Goal: Task Accomplishment & Management: Manage account settings

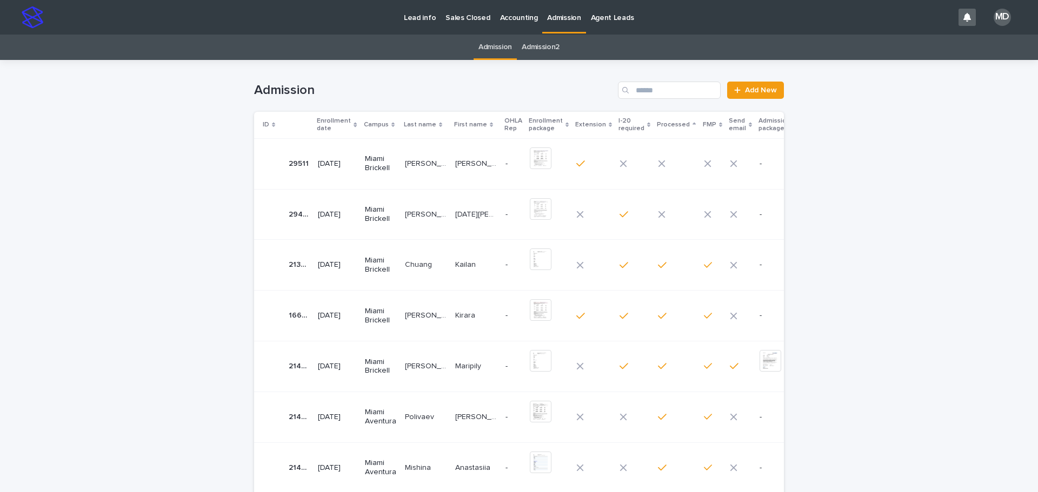
click at [419, 216] on p "[PERSON_NAME]" at bounding box center [427, 213] width 44 height 11
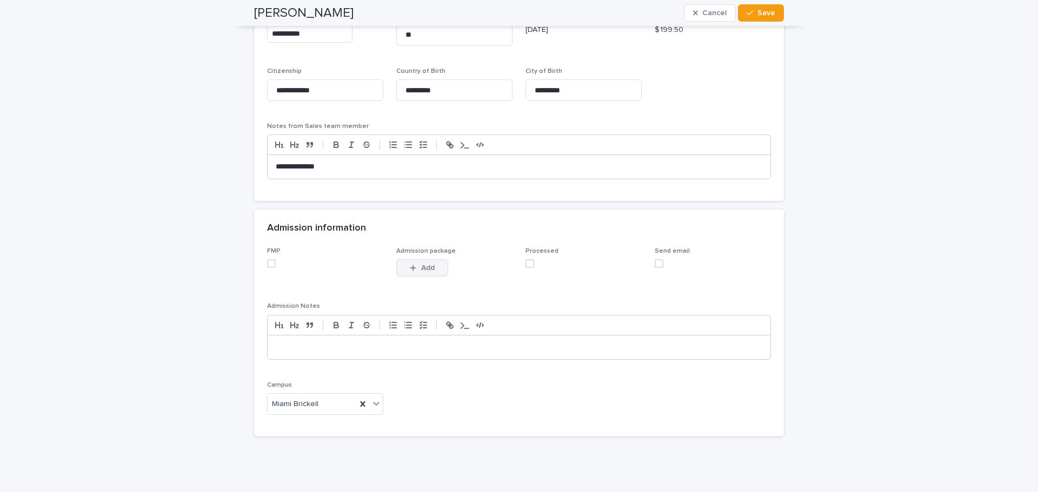
scroll to position [904, 0]
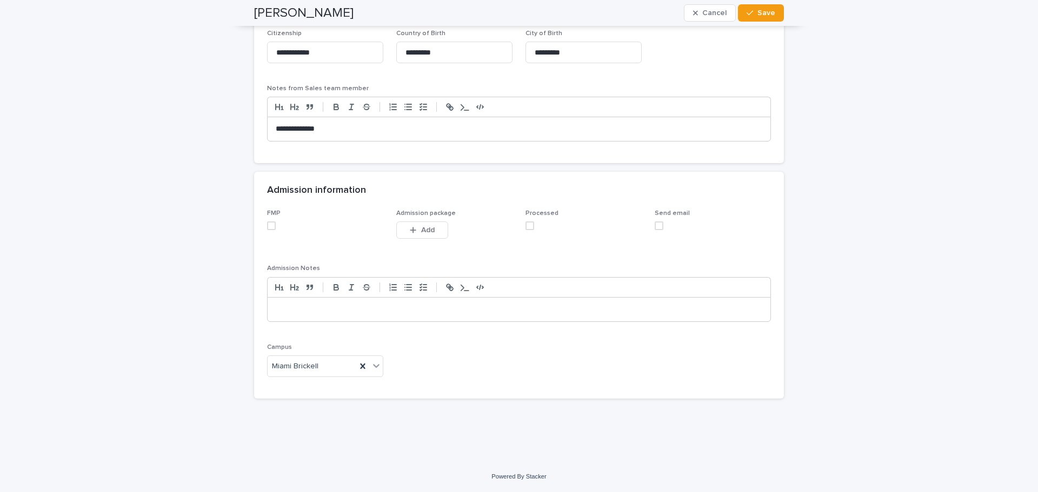
click at [268, 226] on span at bounding box center [271, 226] width 9 height 9
click at [529, 228] on span at bounding box center [529, 226] width 9 height 9
click at [765, 15] on span "Save" at bounding box center [766, 13] width 18 height 8
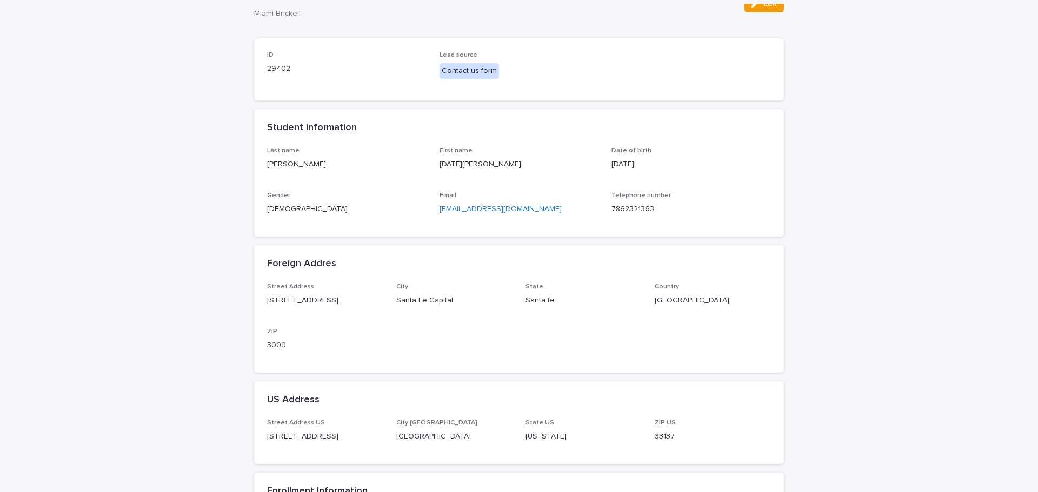
scroll to position [0, 0]
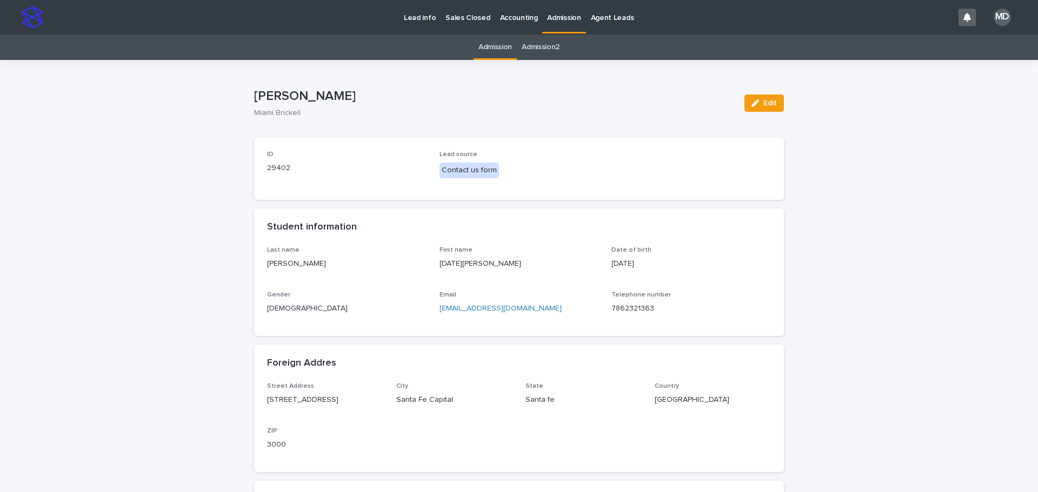
click at [500, 48] on link "Admission" at bounding box center [495, 47] width 34 height 25
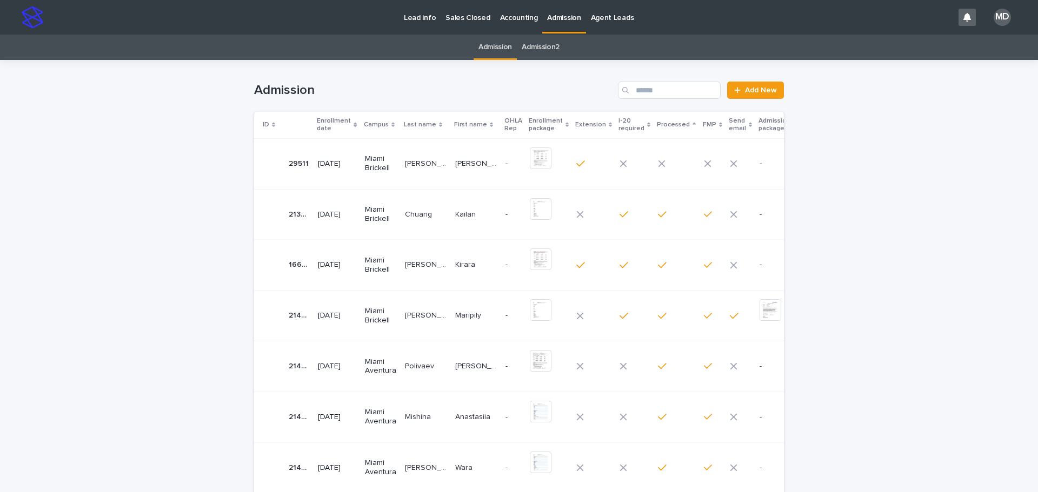
click at [455, 161] on p "[PERSON_NAME] [PERSON_NAME]" at bounding box center [477, 162] width 44 height 11
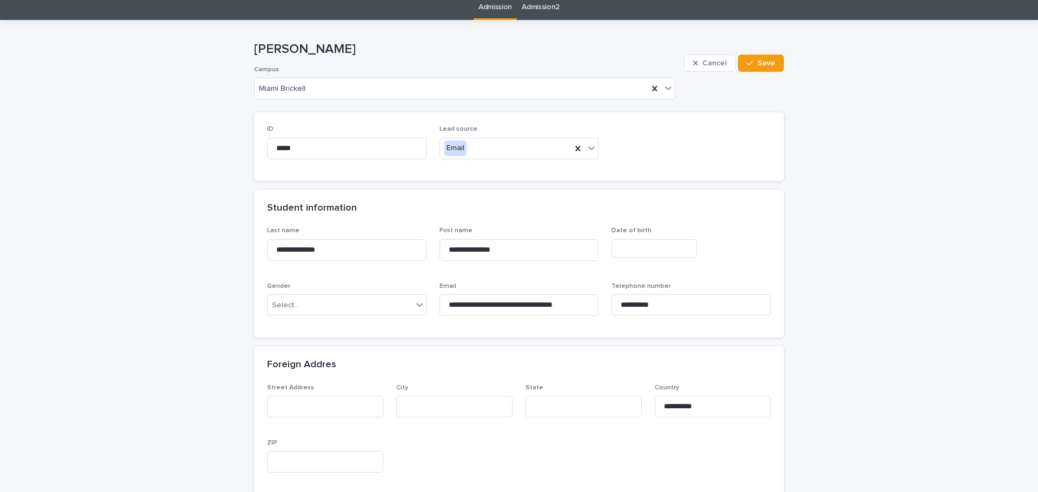
scroll to position [39, 0]
